Goal: Information Seeking & Learning: Learn about a topic

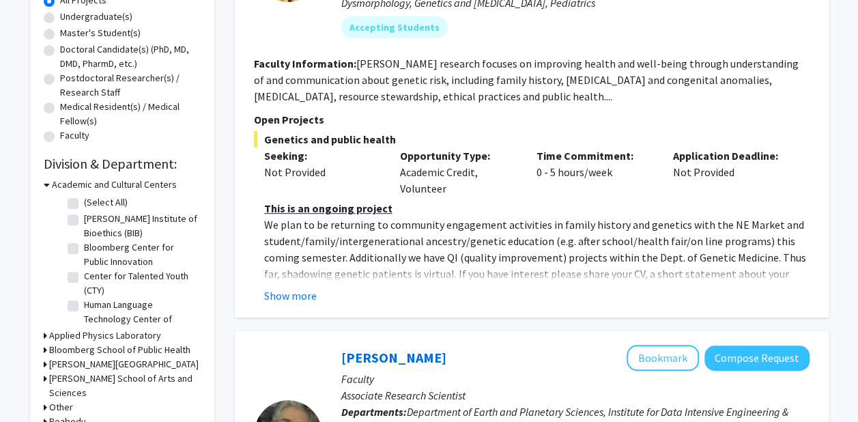
scroll to position [44, 0]
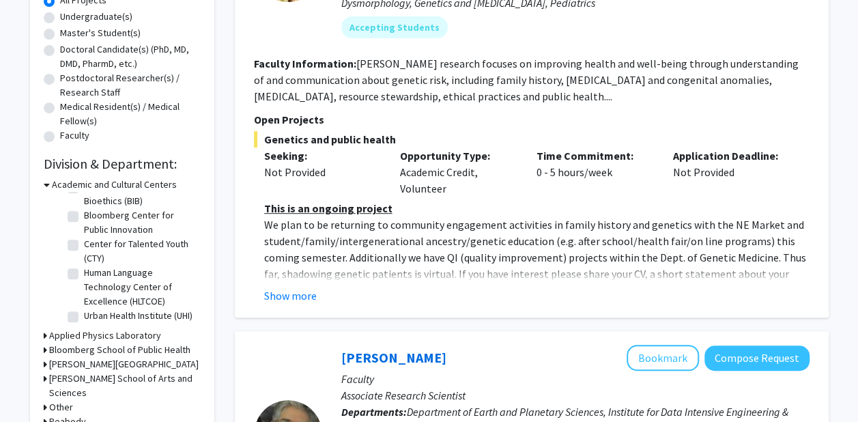
click at [84, 183] on h3 "Academic and Cultural Centers" at bounding box center [114, 185] width 125 height 14
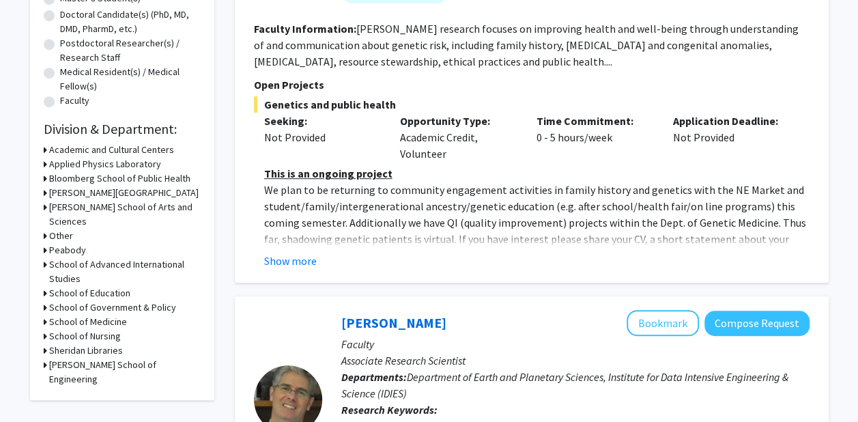
click at [122, 358] on h3 "[PERSON_NAME] School of Engineering" at bounding box center [125, 372] width 152 height 29
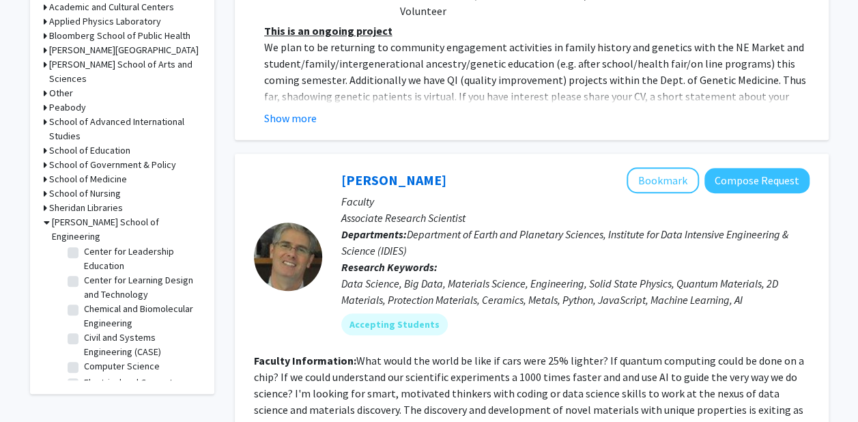
scroll to position [175, 0]
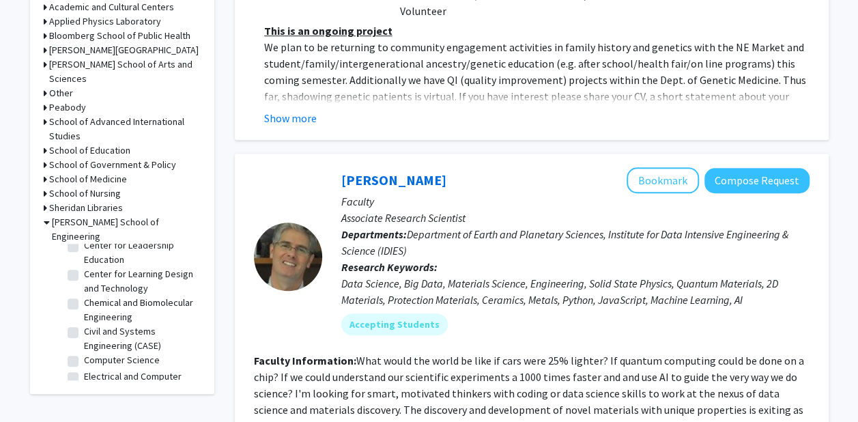
click at [84, 296] on label "Chemical and Biomolecular Engineering" at bounding box center [140, 310] width 113 height 29
click at [84, 296] on input "Chemical and Biomolecular Engineering" at bounding box center [88, 300] width 9 height 9
checkbox input "true"
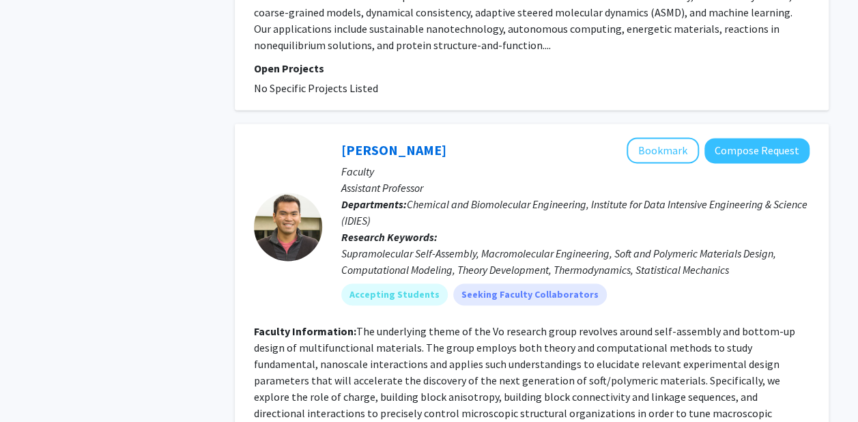
scroll to position [3726, 0]
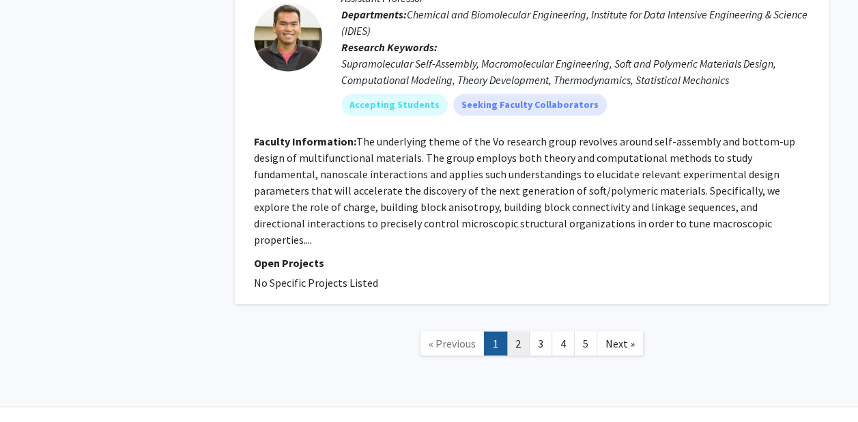
click at [519, 331] on link "2" at bounding box center [518, 343] width 23 height 24
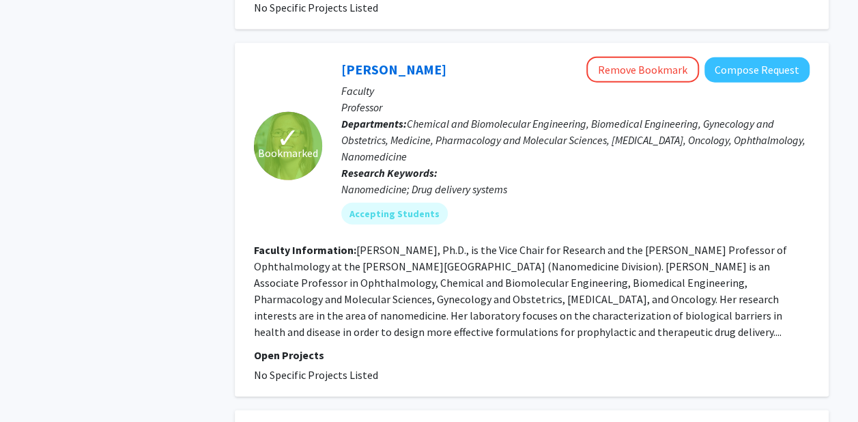
scroll to position [1739, 0]
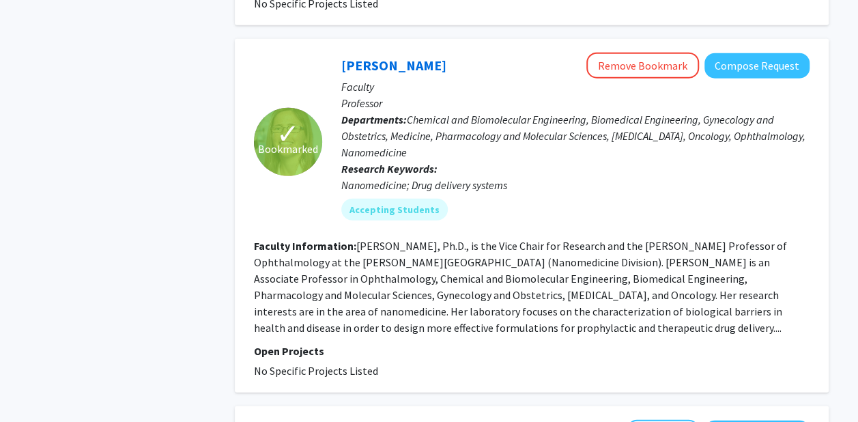
click at [509, 281] on fg-read-more "[PERSON_NAME], Ph.D., is the Vice Chair for Research and the [PERSON_NAME] Prof…" at bounding box center [520, 287] width 533 height 96
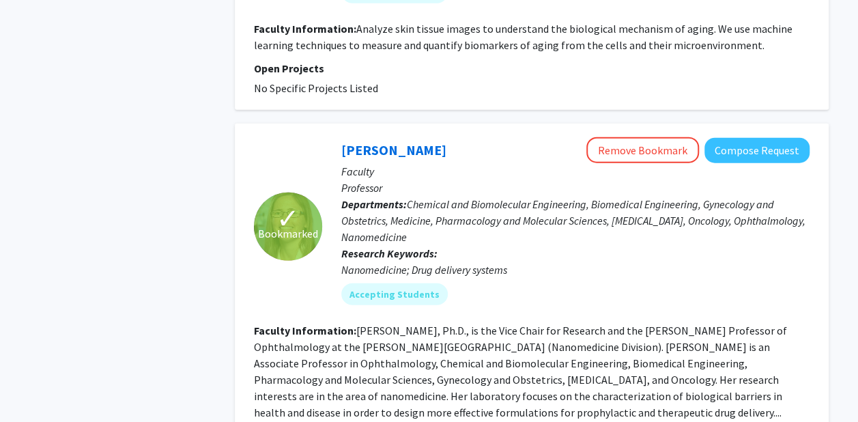
scroll to position [1654, 0]
click at [740, 139] on button "Compose Request" at bounding box center [757, 151] width 105 height 25
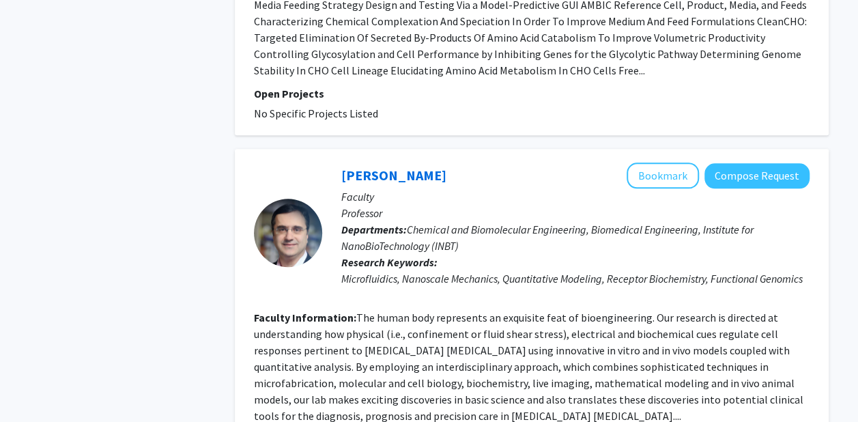
scroll to position [3292, 0]
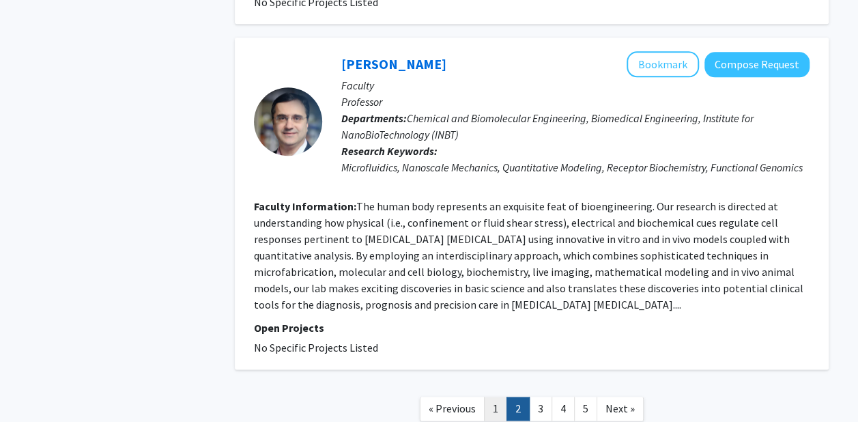
click at [493, 397] on link "1" at bounding box center [495, 409] width 23 height 24
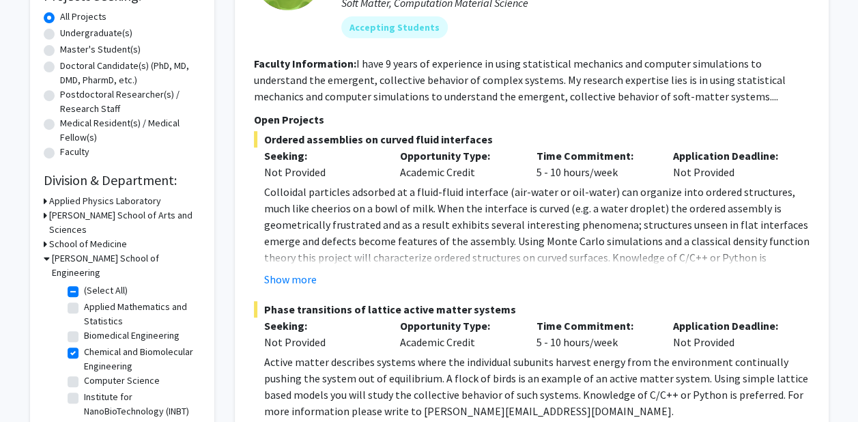
scroll to position [243, 0]
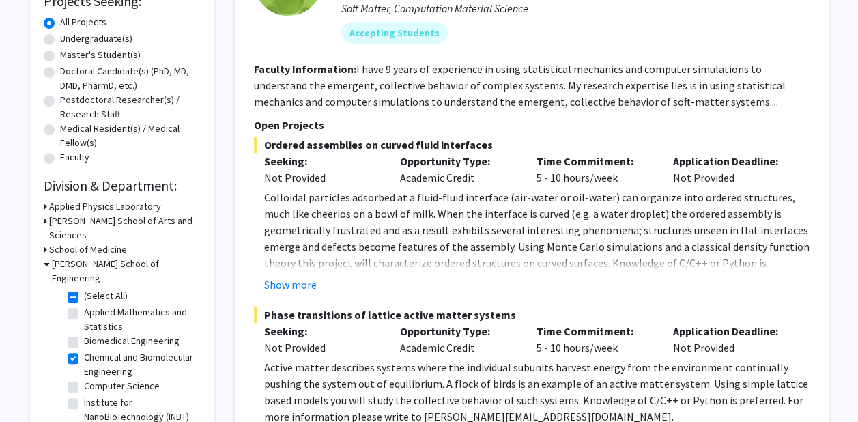
click at [75, 257] on h3 "[PERSON_NAME] School of Engineering" at bounding box center [126, 271] width 149 height 29
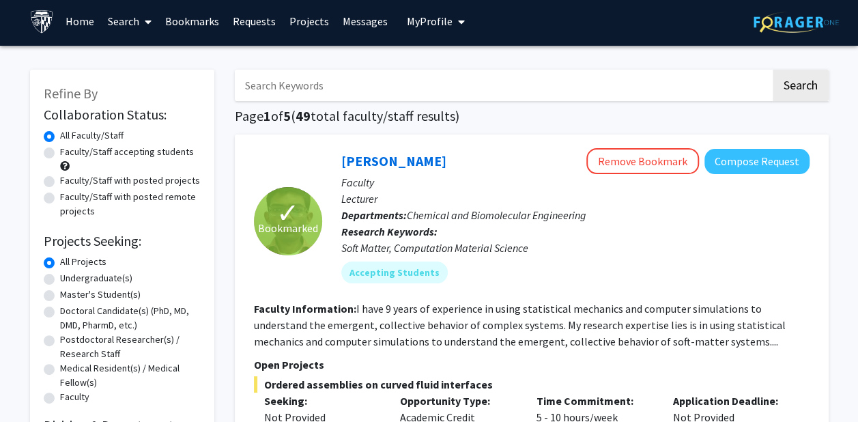
scroll to position [2, 0]
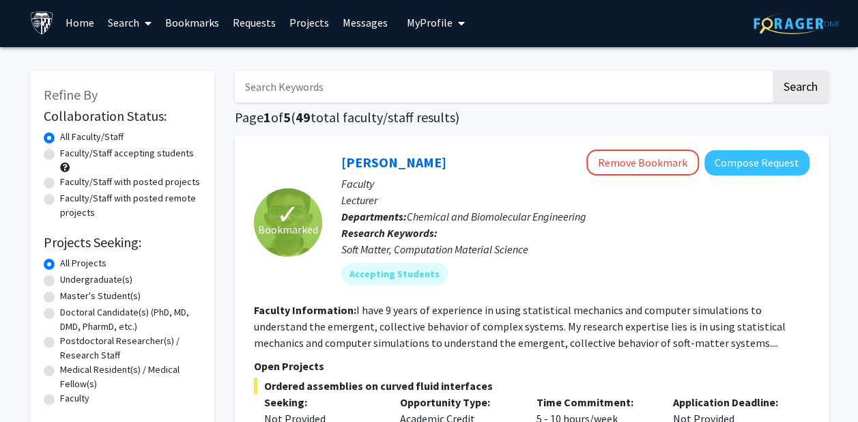
click at [60, 156] on label "Faculty/Staff accepting students" at bounding box center [127, 153] width 134 height 14
click at [60, 155] on input "Faculty/Staff accepting students" at bounding box center [64, 150] width 9 height 9
radio input "true"
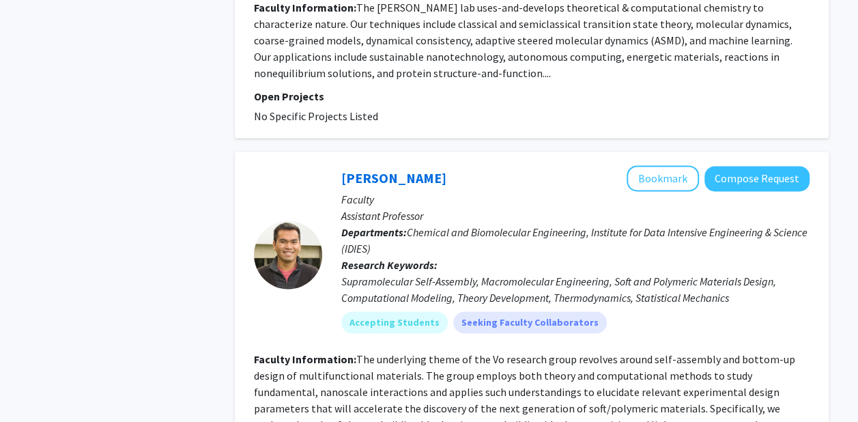
scroll to position [3726, 0]
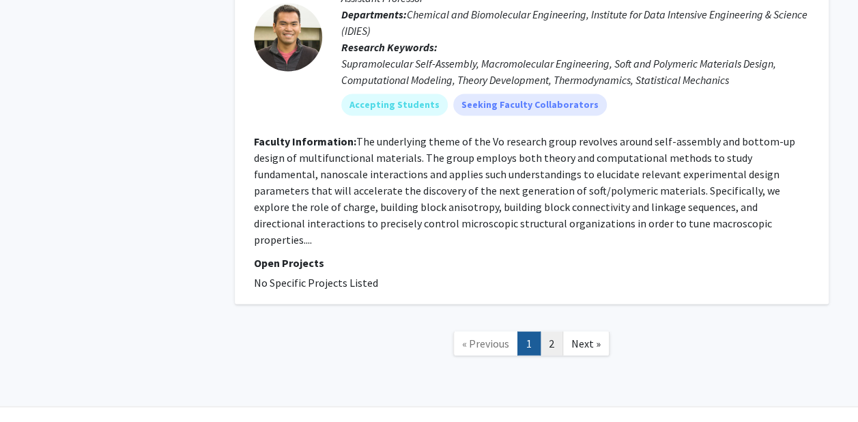
click at [556, 331] on link "2" at bounding box center [551, 343] width 23 height 24
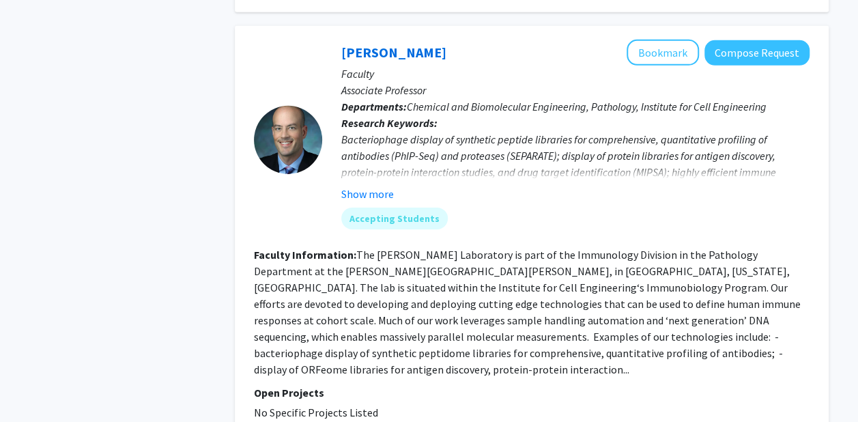
scroll to position [2107, 0]
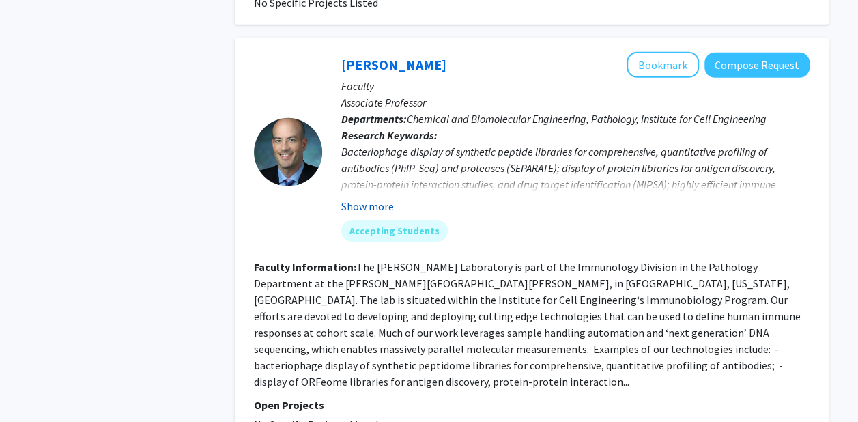
click at [360, 198] on button "Show more" at bounding box center [367, 206] width 53 height 16
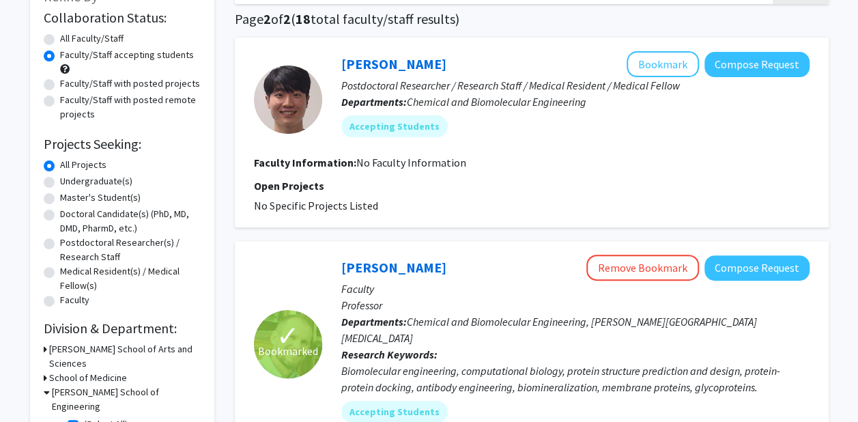
scroll to position [101, 0]
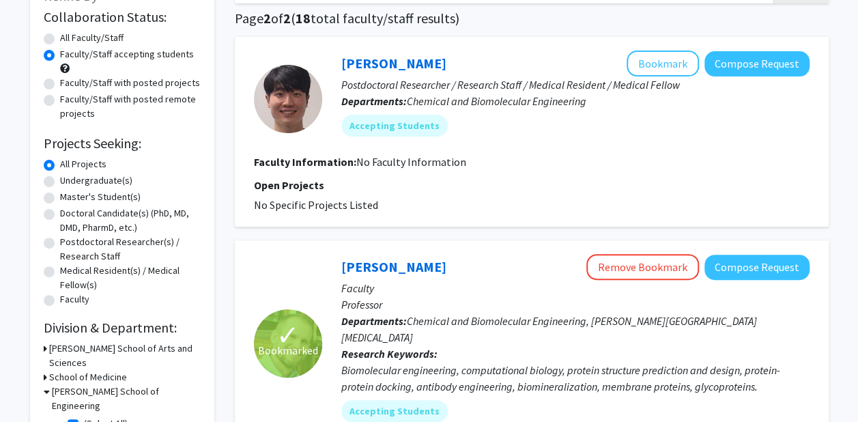
click at [60, 178] on label "Undergraduate(s)" at bounding box center [96, 180] width 72 height 14
click at [60, 178] on input "Undergraduate(s)" at bounding box center [64, 177] width 9 height 9
radio input "true"
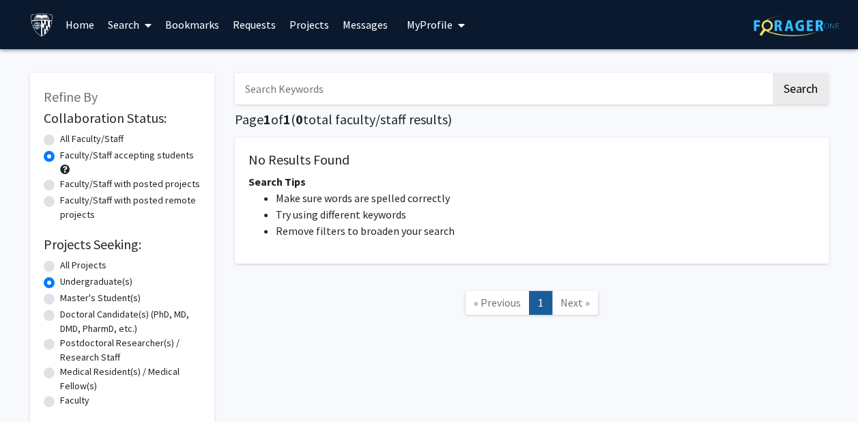
click at [60, 261] on label "All Projects" at bounding box center [83, 265] width 46 height 14
click at [60, 261] on input "All Projects" at bounding box center [64, 262] width 9 height 9
radio input "true"
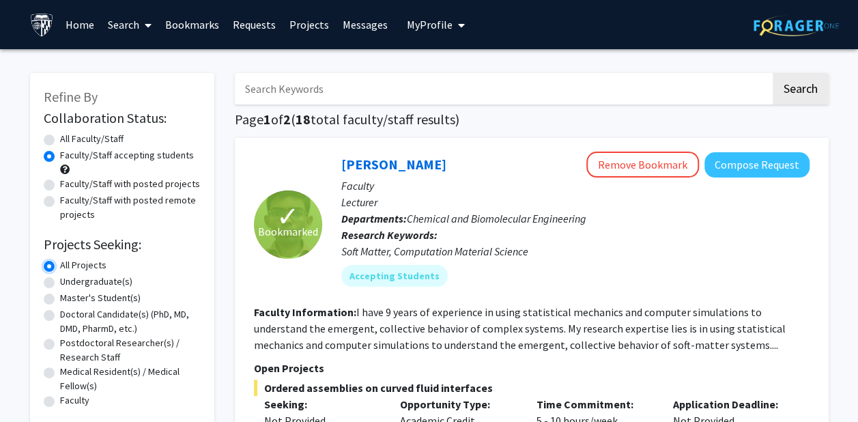
scroll to position [21, 0]
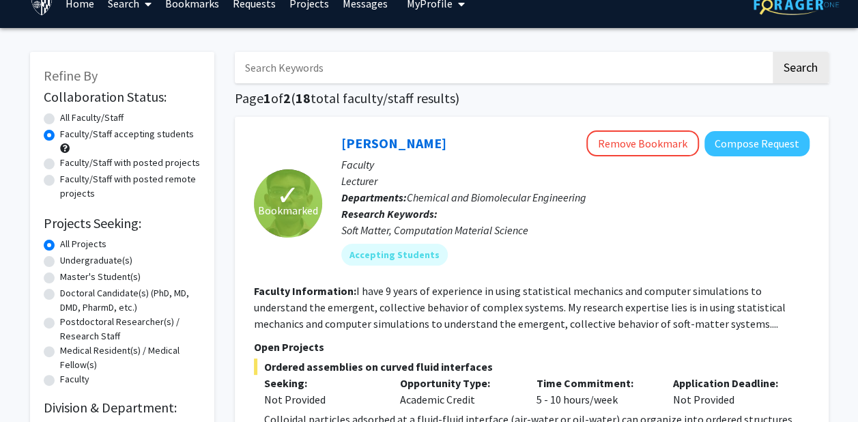
click at [60, 116] on label "All Faculty/Staff" at bounding box center [92, 118] width 64 height 14
click at [60, 116] on input "All Faculty/Staff" at bounding box center [64, 115] width 9 height 9
radio input "true"
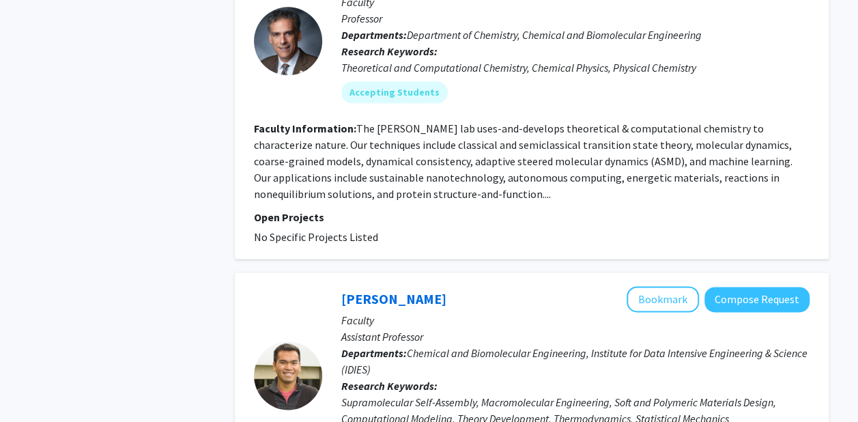
scroll to position [3726, 0]
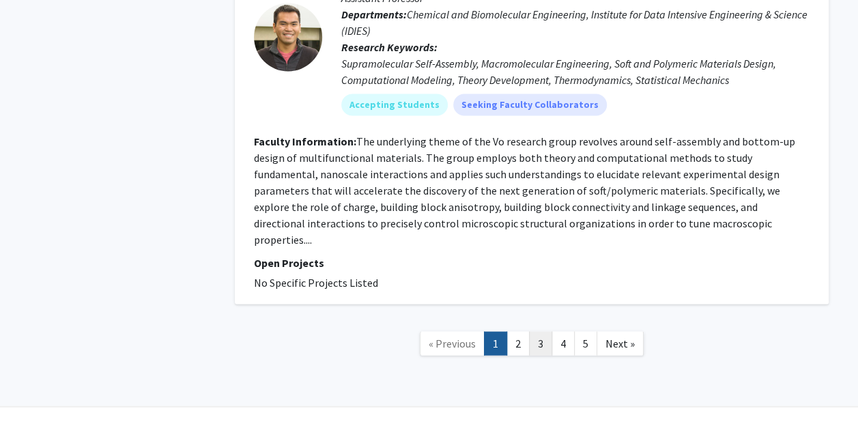
click at [547, 331] on link "3" at bounding box center [540, 343] width 23 height 24
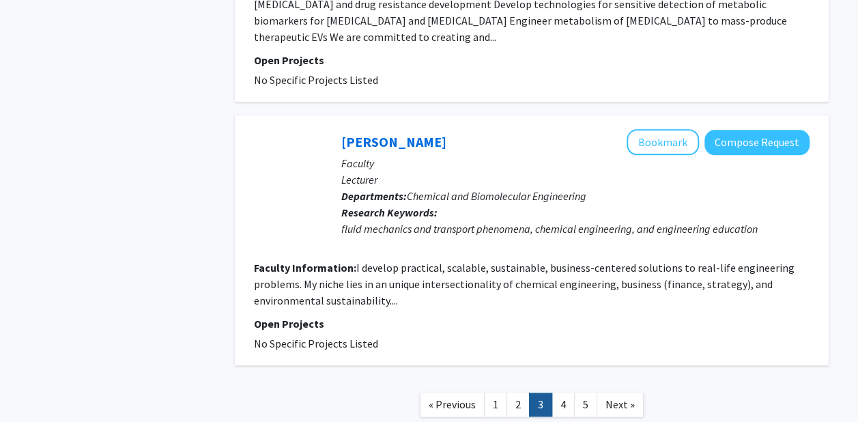
scroll to position [3183, 0]
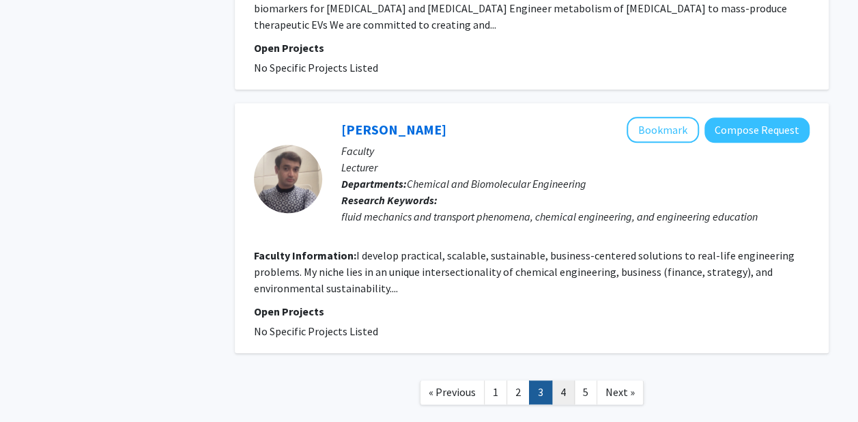
click at [564, 380] on link "4" at bounding box center [563, 392] width 23 height 24
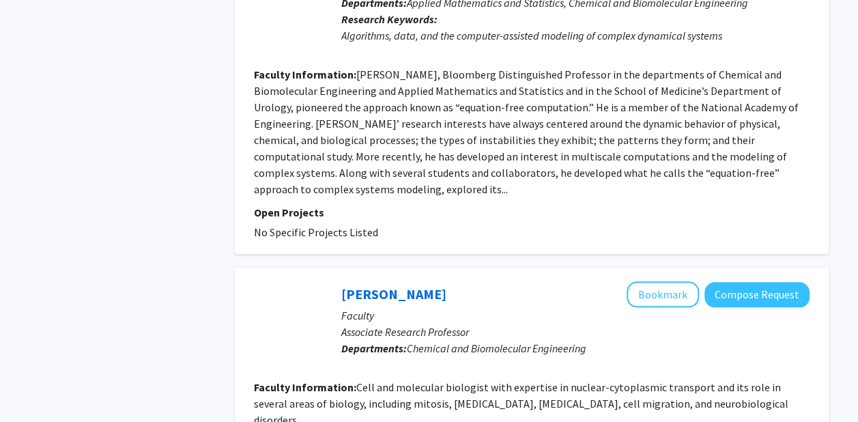
scroll to position [3063, 0]
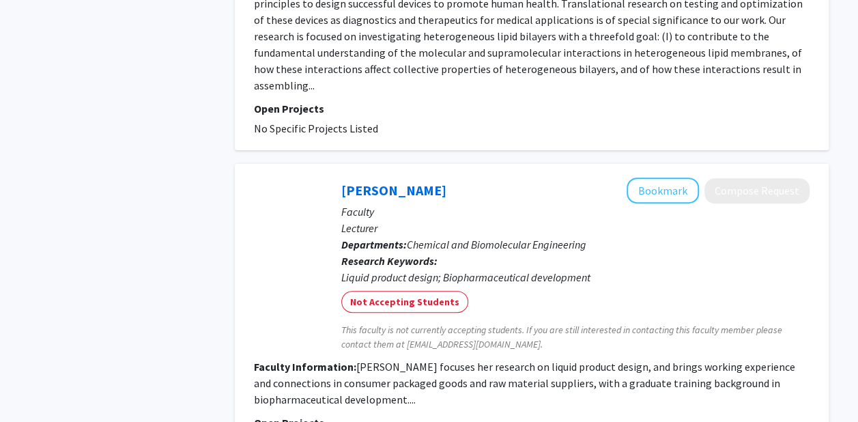
scroll to position [2856, 0]
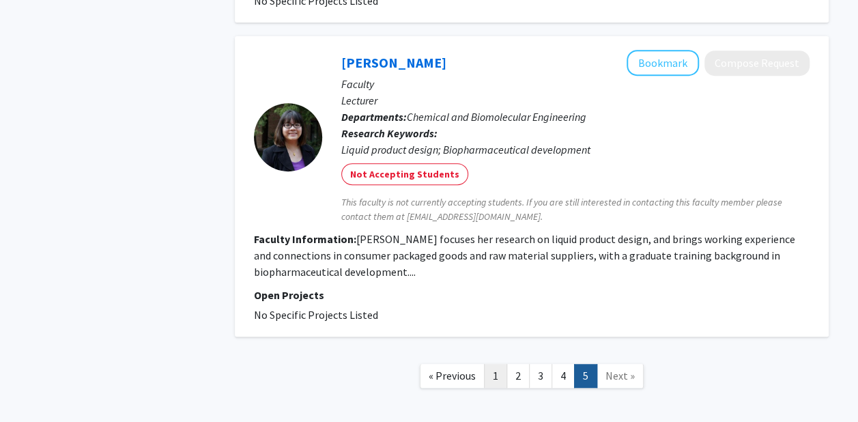
click at [498, 364] on link "1" at bounding box center [495, 376] width 23 height 24
